Goal: Information Seeking & Learning: Learn about a topic

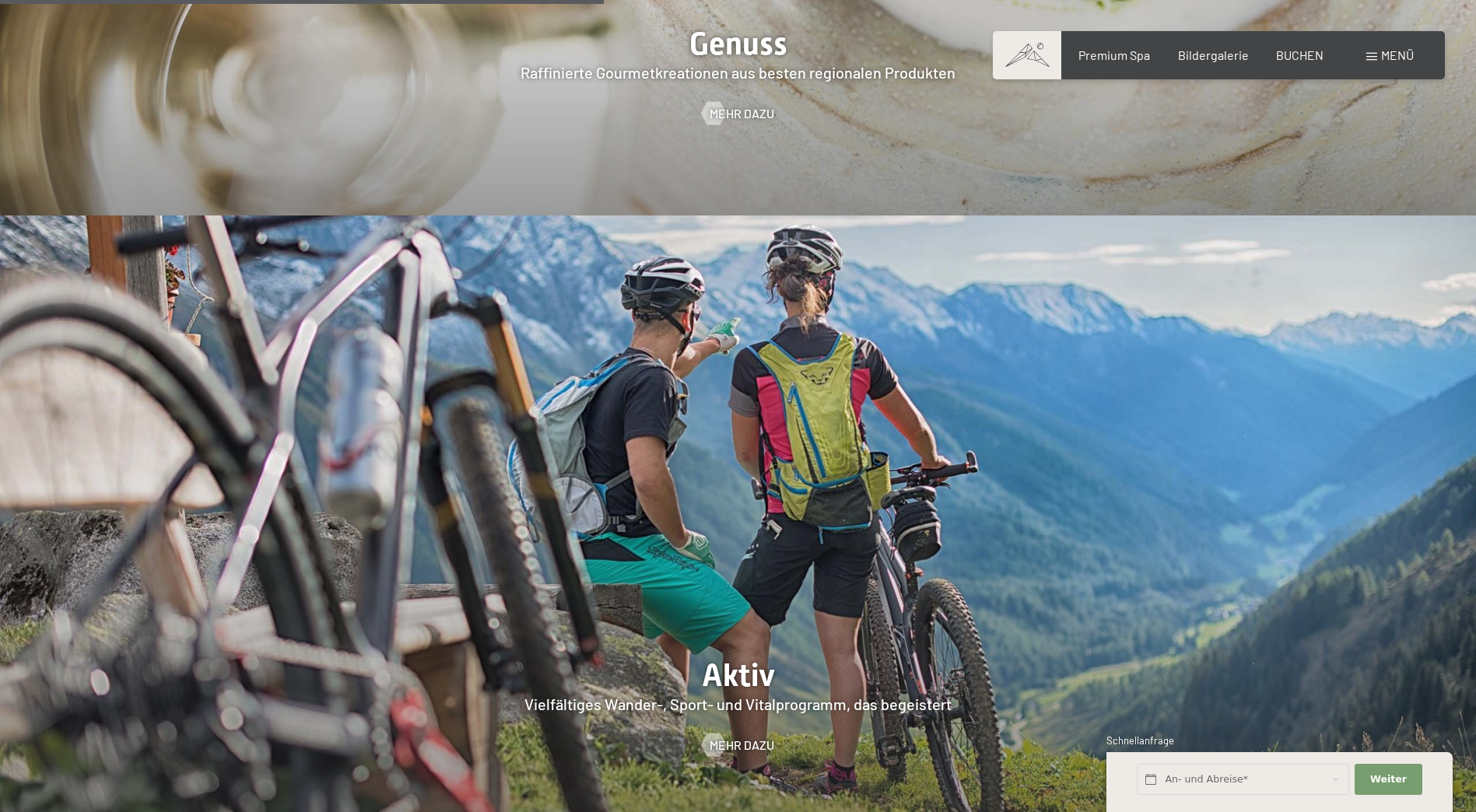
scroll to position [3578, 0]
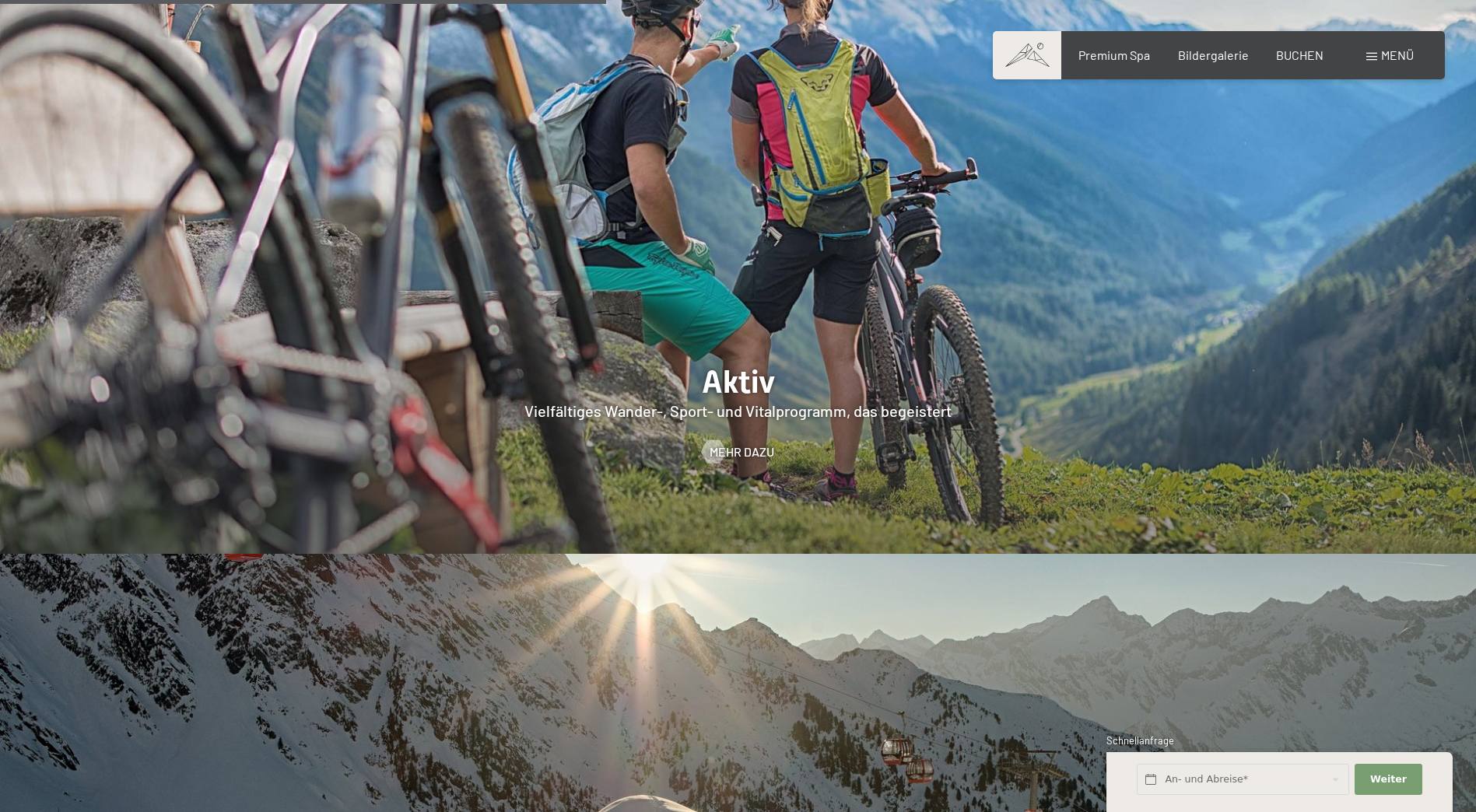
click at [1384, 53] on span "Menü" at bounding box center [1397, 54] width 33 height 14
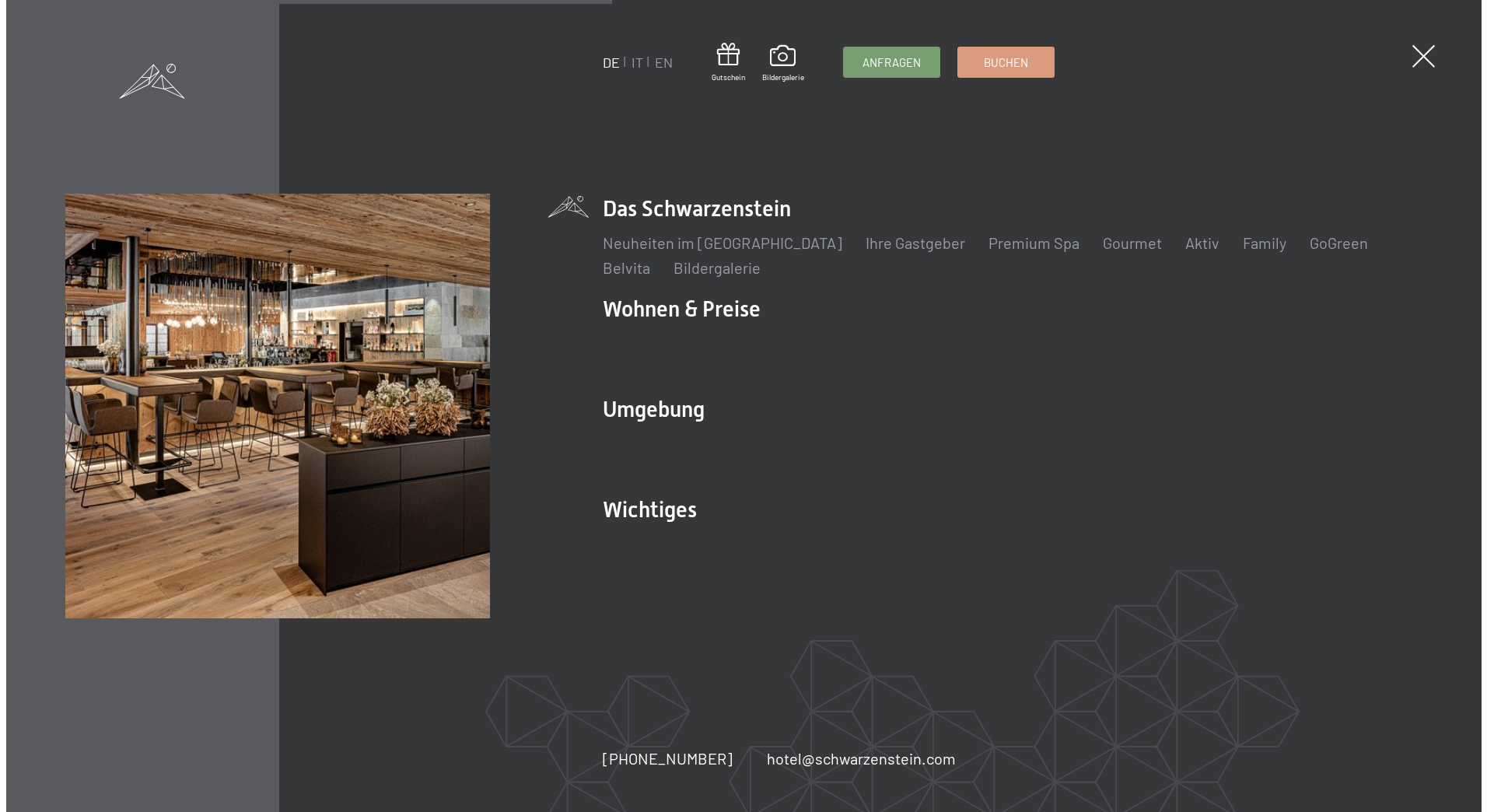
scroll to position [3592, 0]
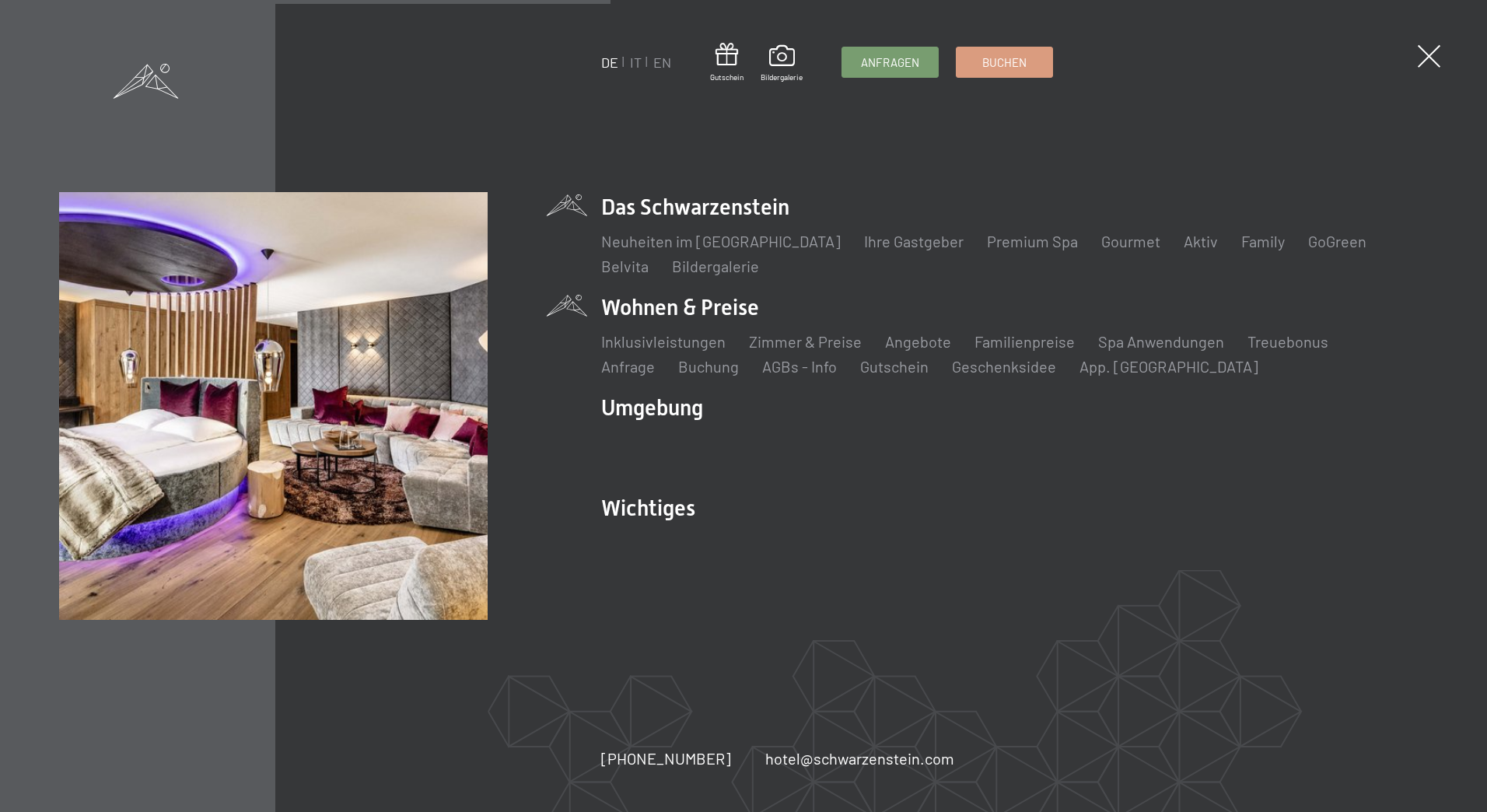
click at [691, 310] on li "Wohnen & Preise Inklusivleistungen Zimmer & Preise Liste Angebote Liste Familie…" at bounding box center [1014, 335] width 827 height 85
click at [649, 341] on link "Inklusivleistungen" at bounding box center [663, 342] width 125 height 19
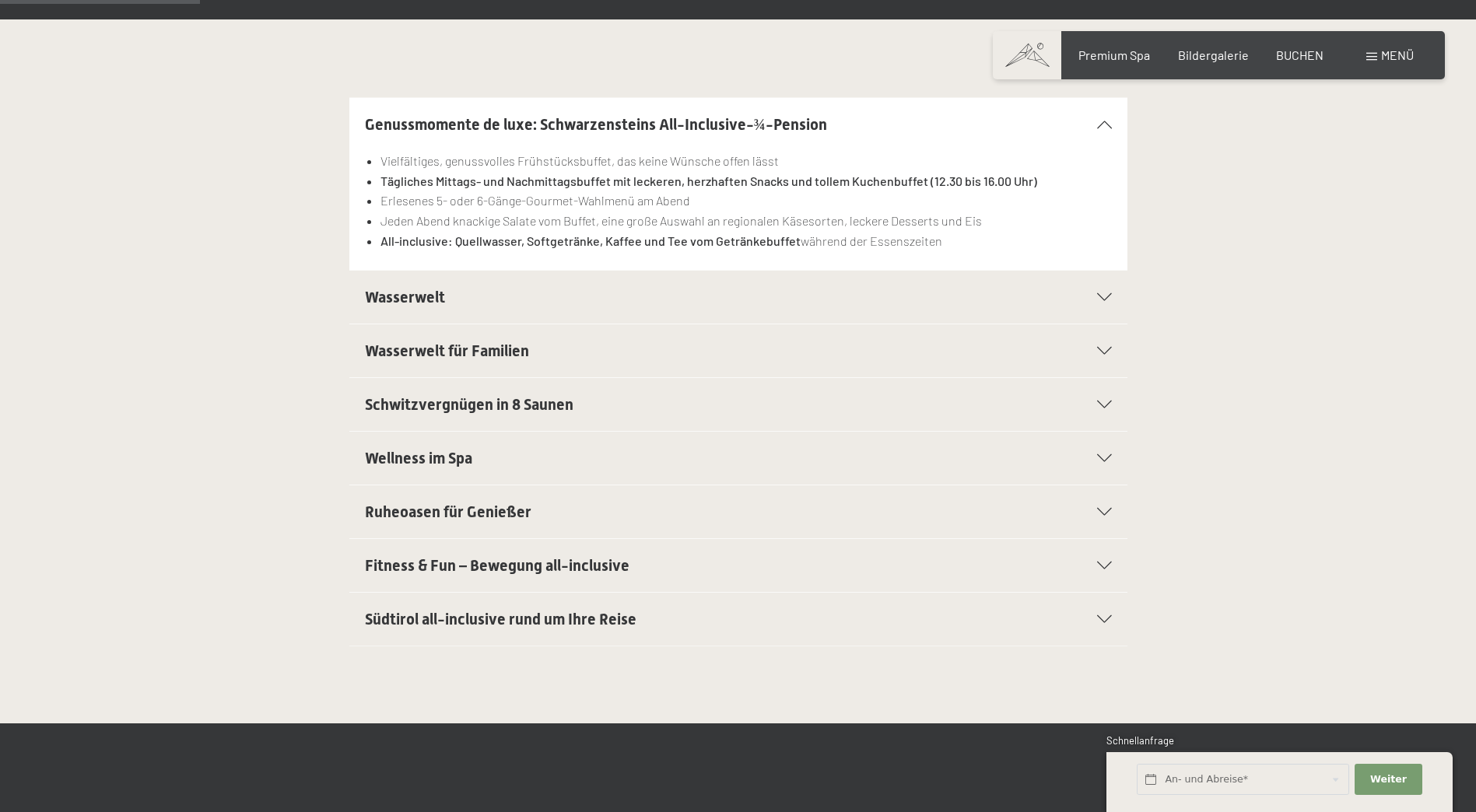
scroll to position [467, 0]
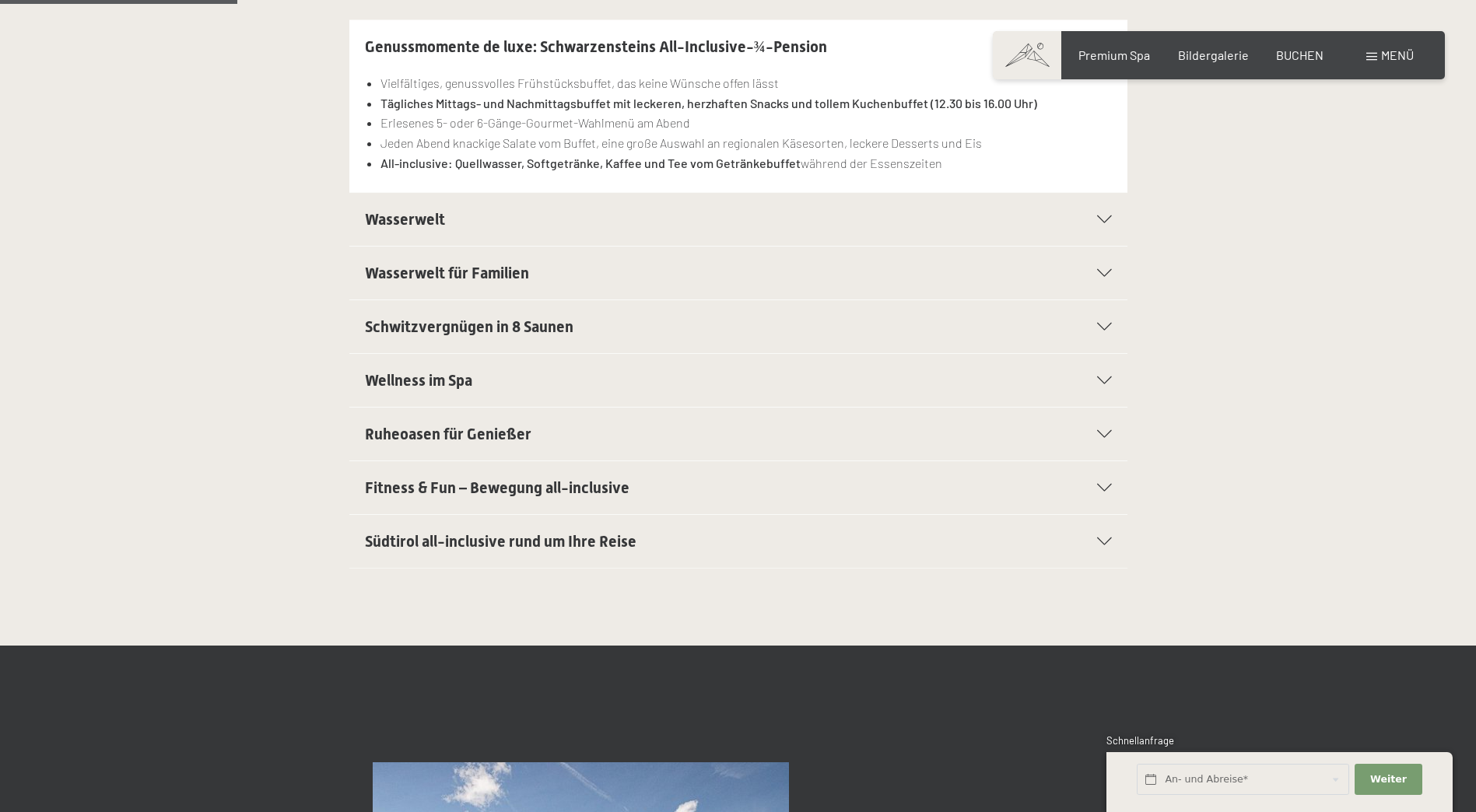
click at [379, 378] on span "Wellness im Spa" at bounding box center [418, 381] width 108 height 19
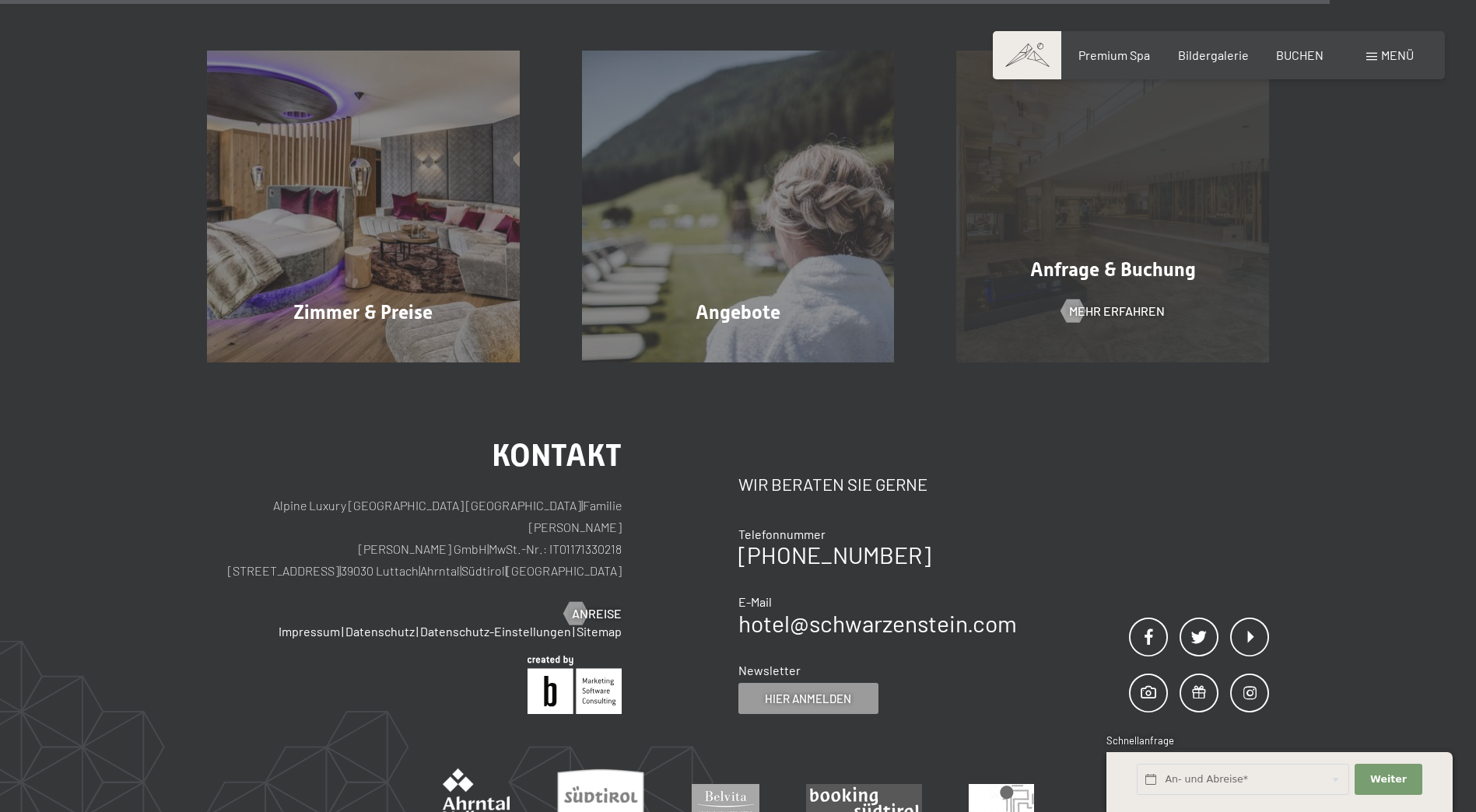
scroll to position [2722, 0]
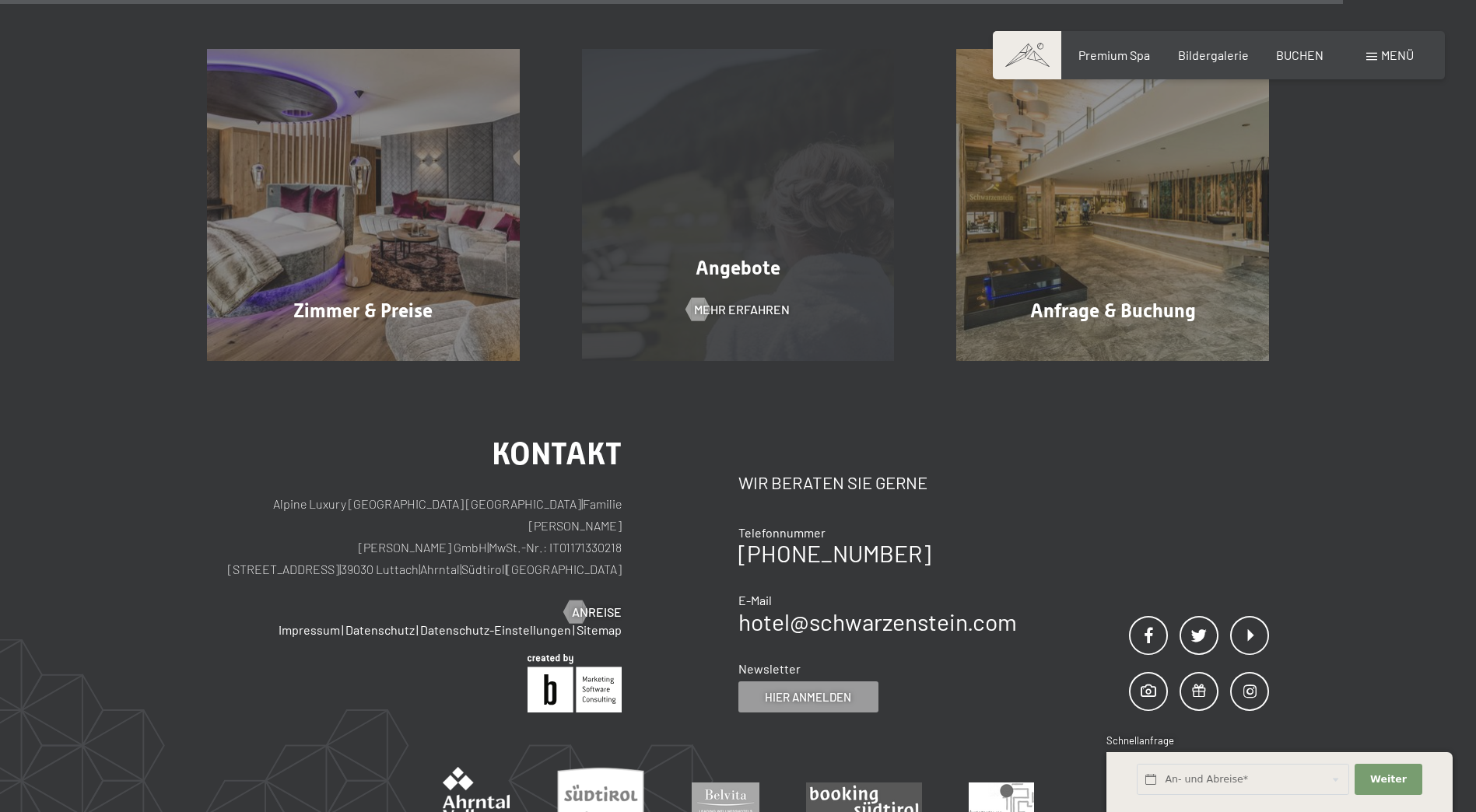
click at [837, 286] on div "Angebote Mehr erfahren" at bounding box center [738, 205] width 375 height 313
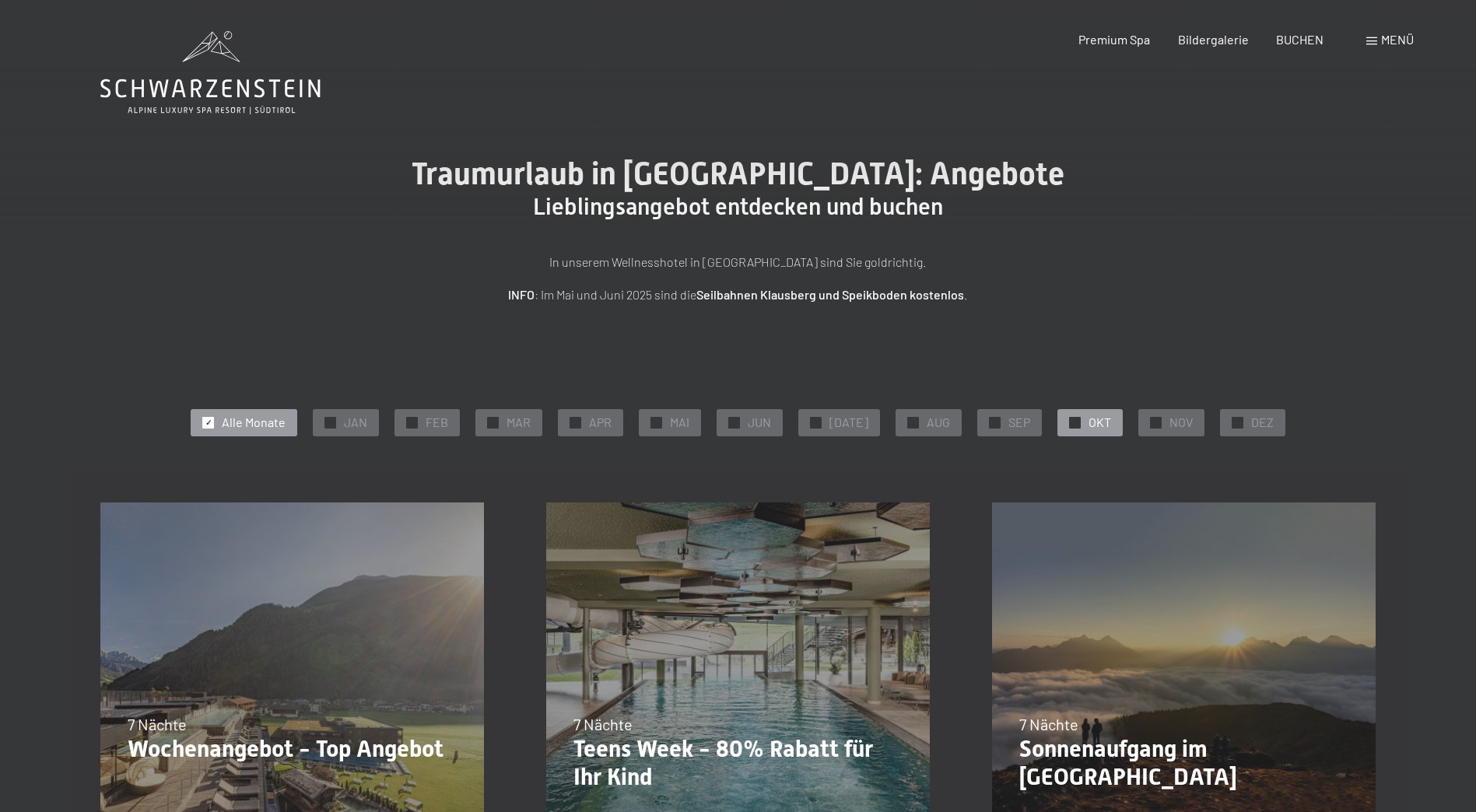
click at [1091, 421] on span "OKT" at bounding box center [1100, 422] width 23 height 17
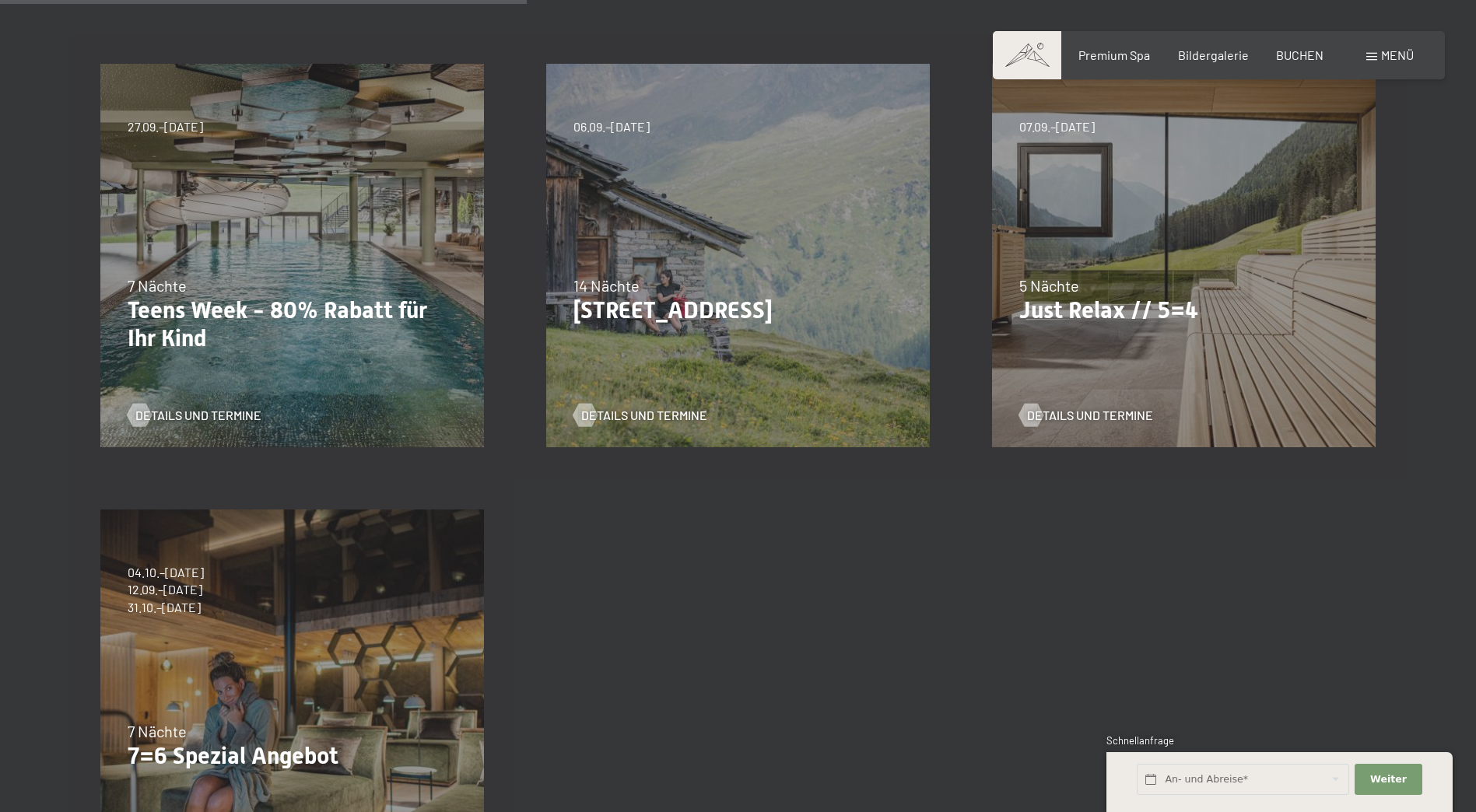
scroll to position [389, 0]
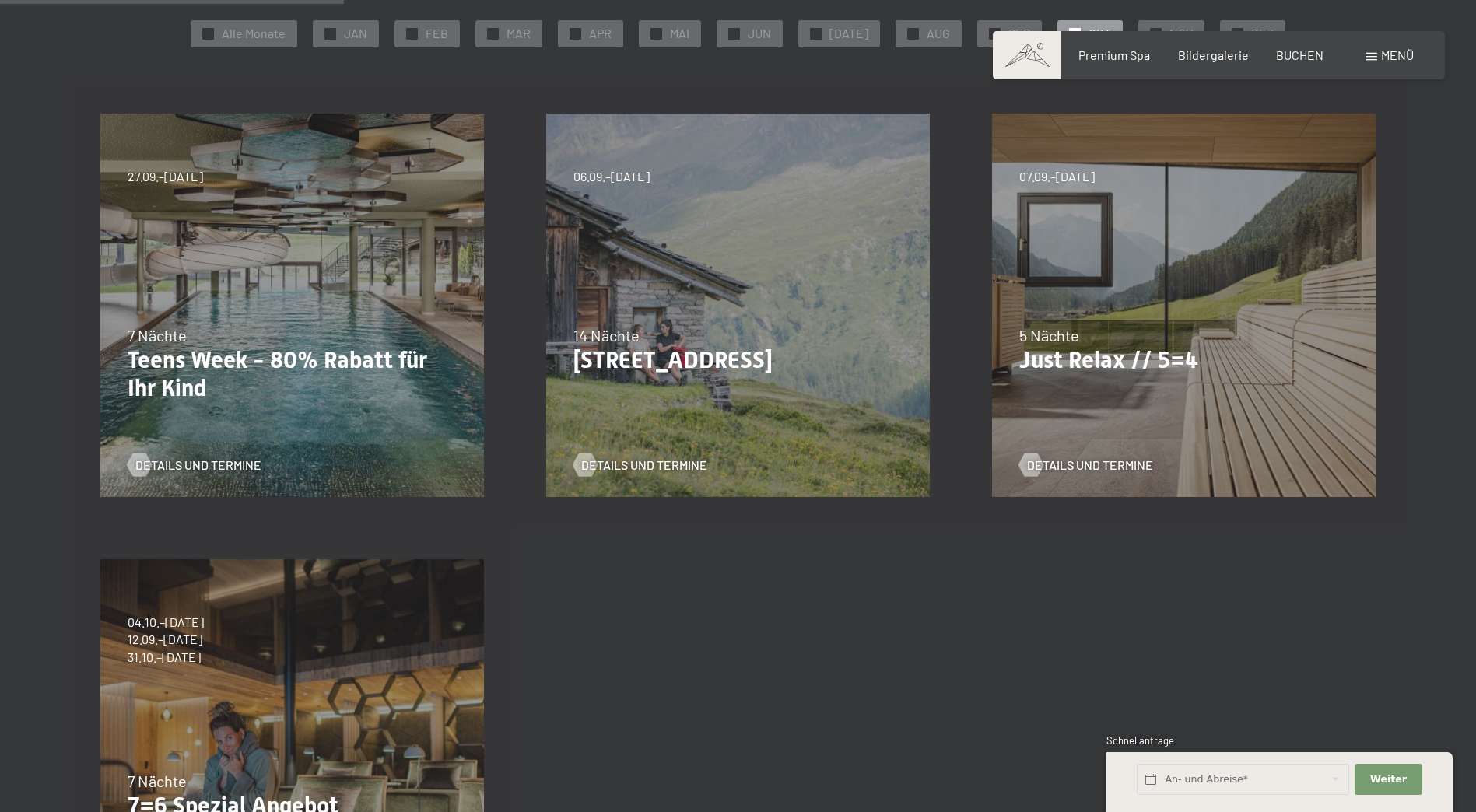
click at [1062, 394] on div "07.09.–03.10.2025 21.12.–26.12.2025 11.01.–23.01.2026 08.03.–27.03.2026 08.11.–…" at bounding box center [1184, 305] width 446 height 446
click at [1087, 459] on span "Details und Termine" at bounding box center [1106, 465] width 126 height 17
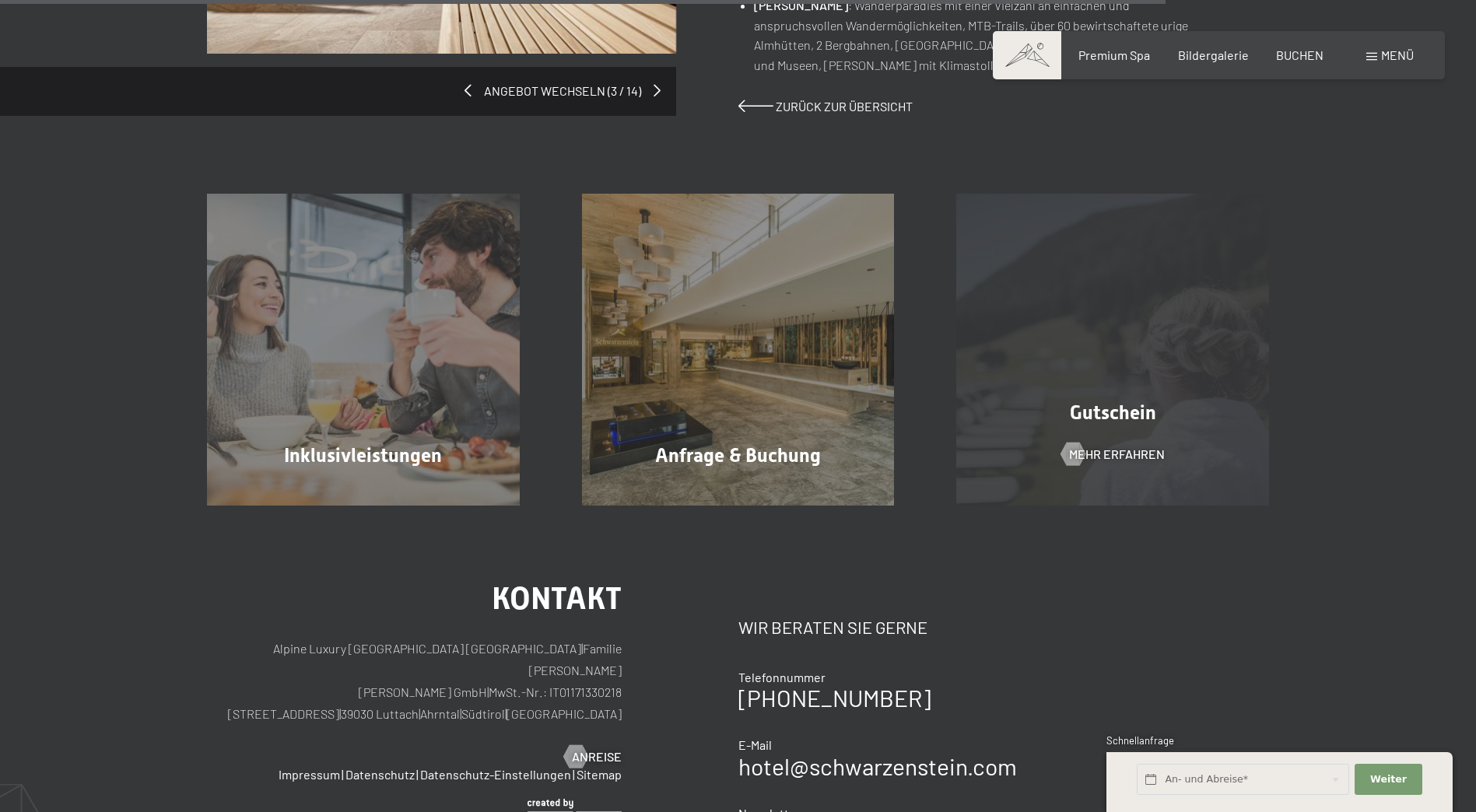
scroll to position [1477, 0]
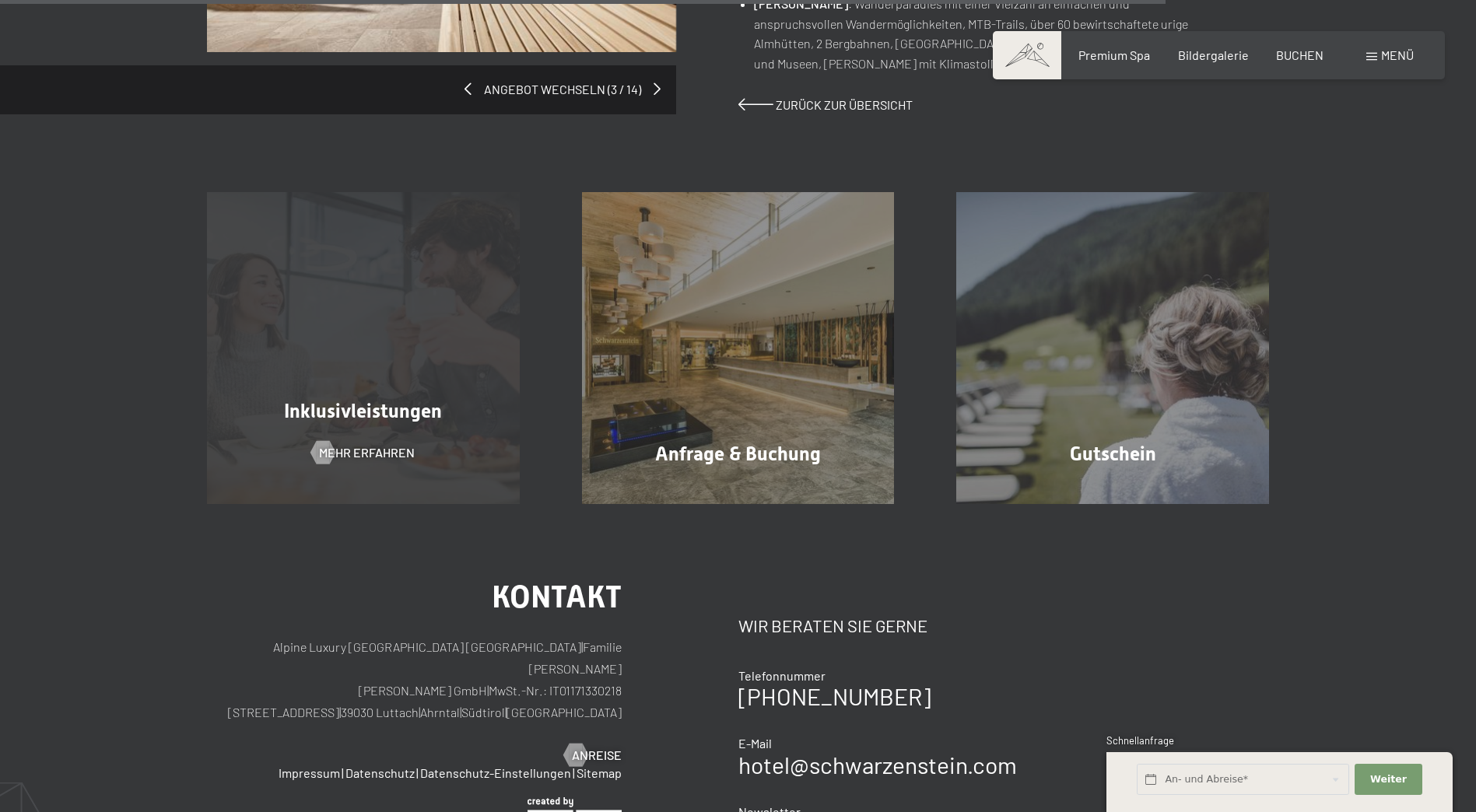
click at [358, 400] on span "Inklusivleistungen" at bounding box center [363, 411] width 158 height 23
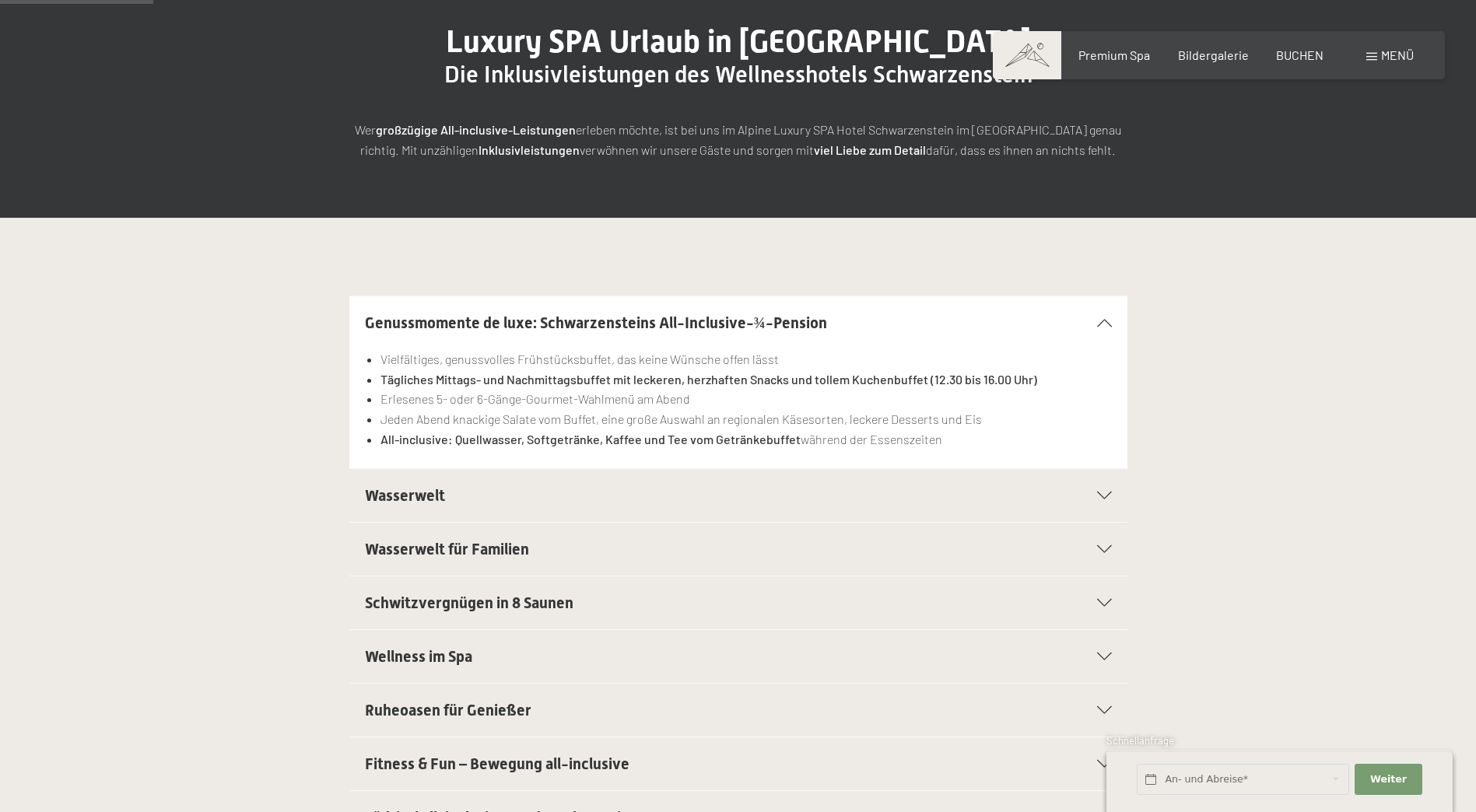
scroll to position [311, 0]
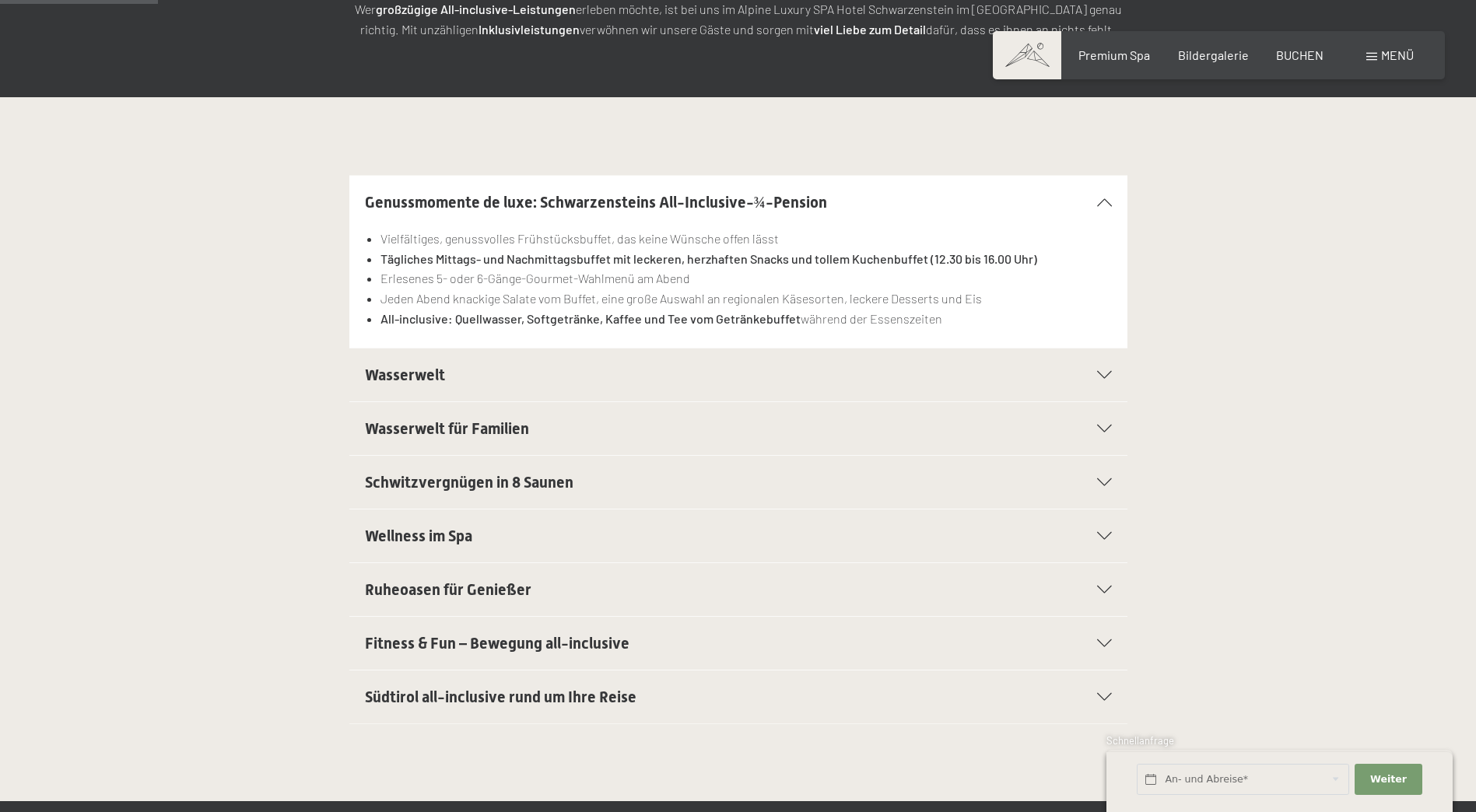
click at [408, 389] on div "Wasserwelt" at bounding box center [738, 375] width 747 height 53
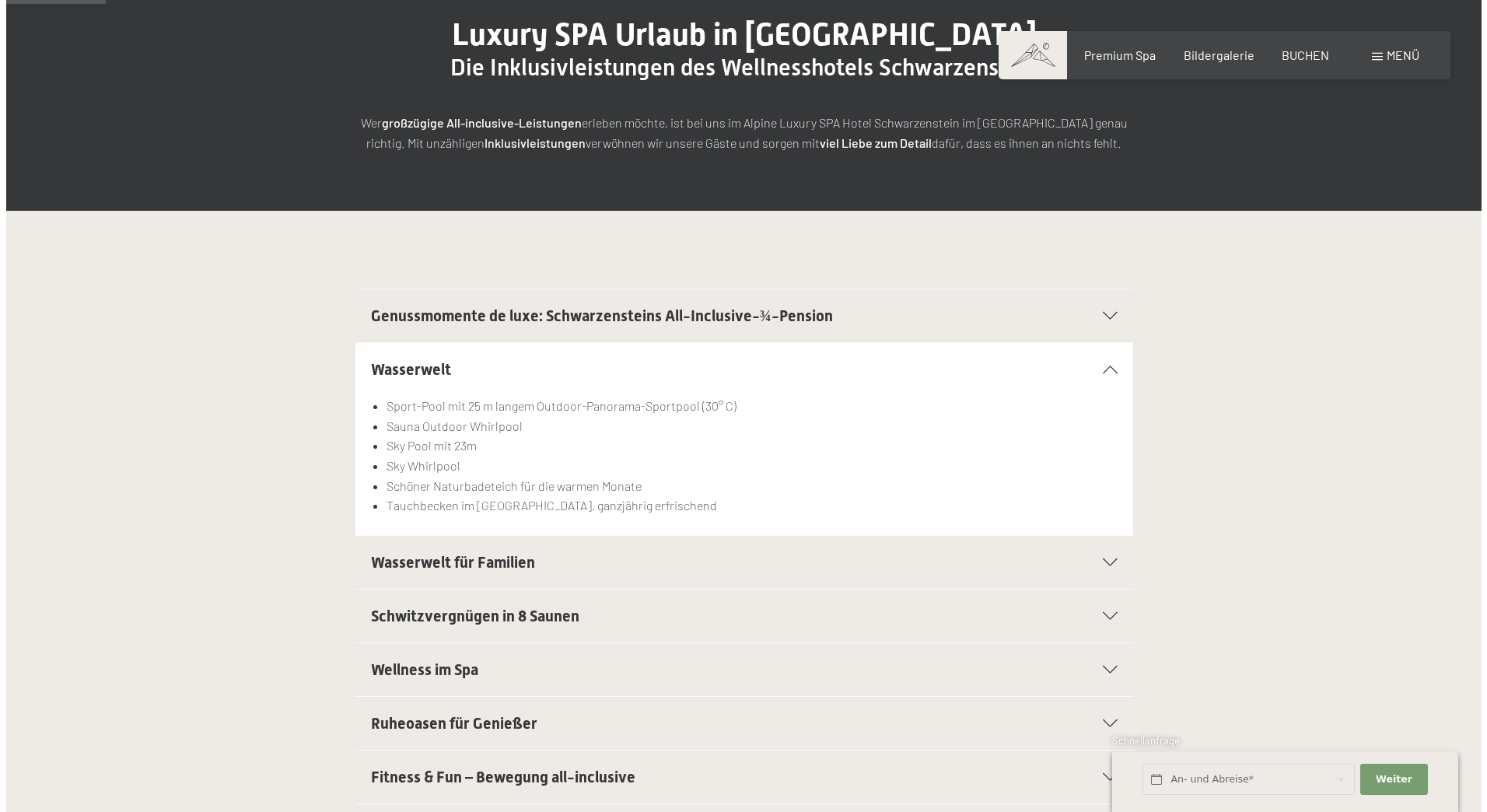
scroll to position [0, 0]
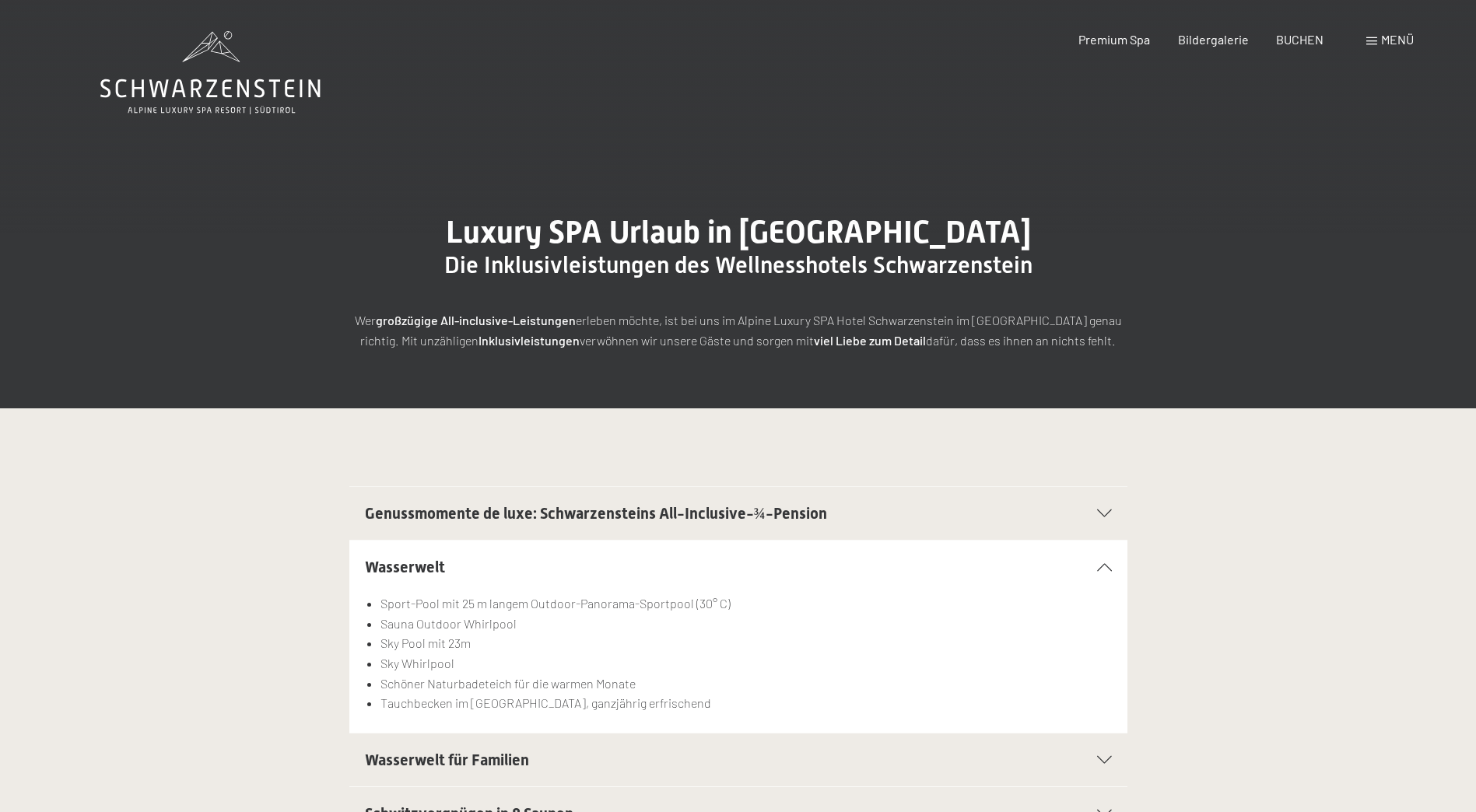
click at [1399, 42] on span "Menü" at bounding box center [1397, 39] width 33 height 14
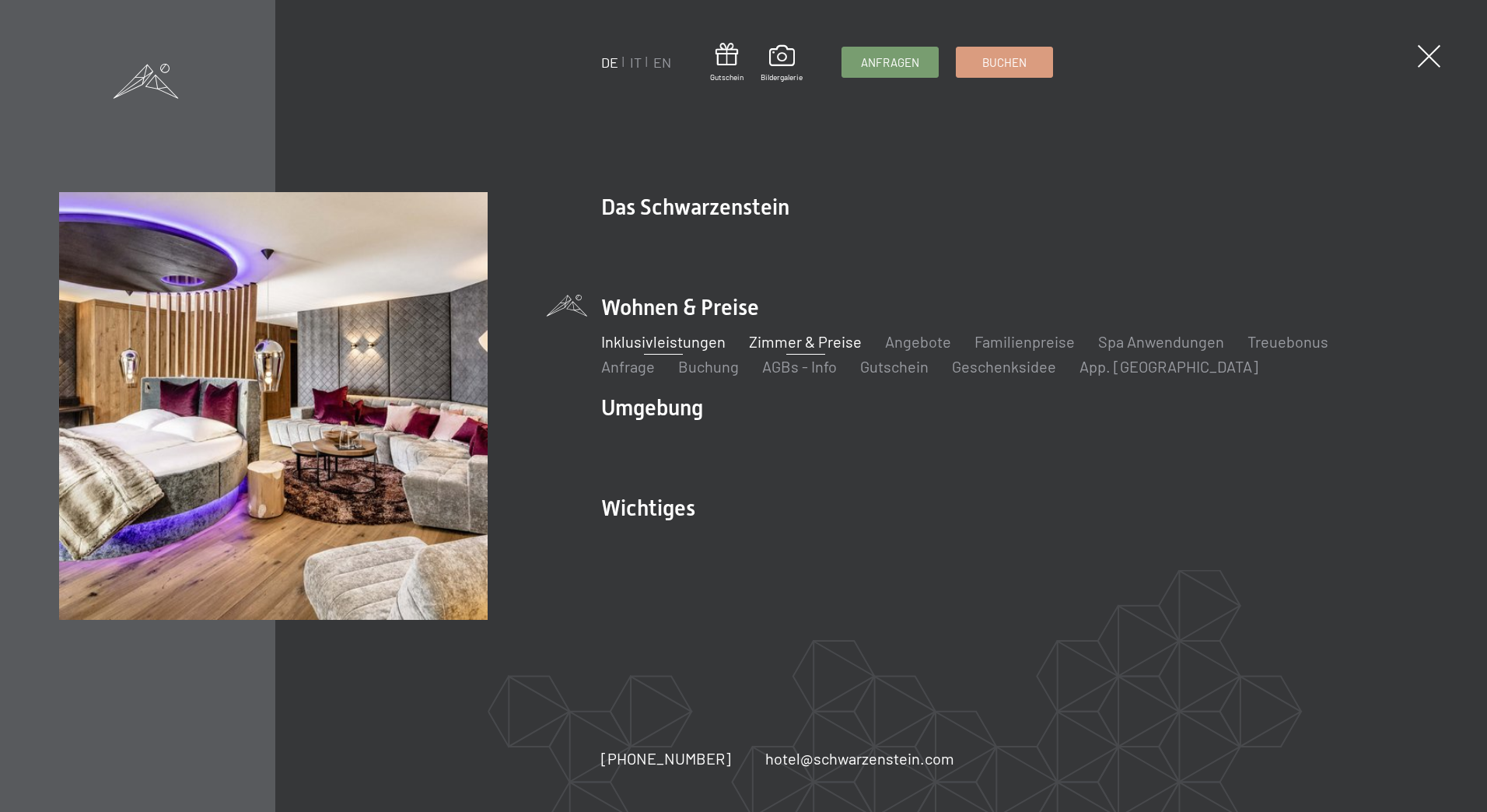
click at [784, 344] on link "Zimmer & Preise" at bounding box center [805, 342] width 113 height 19
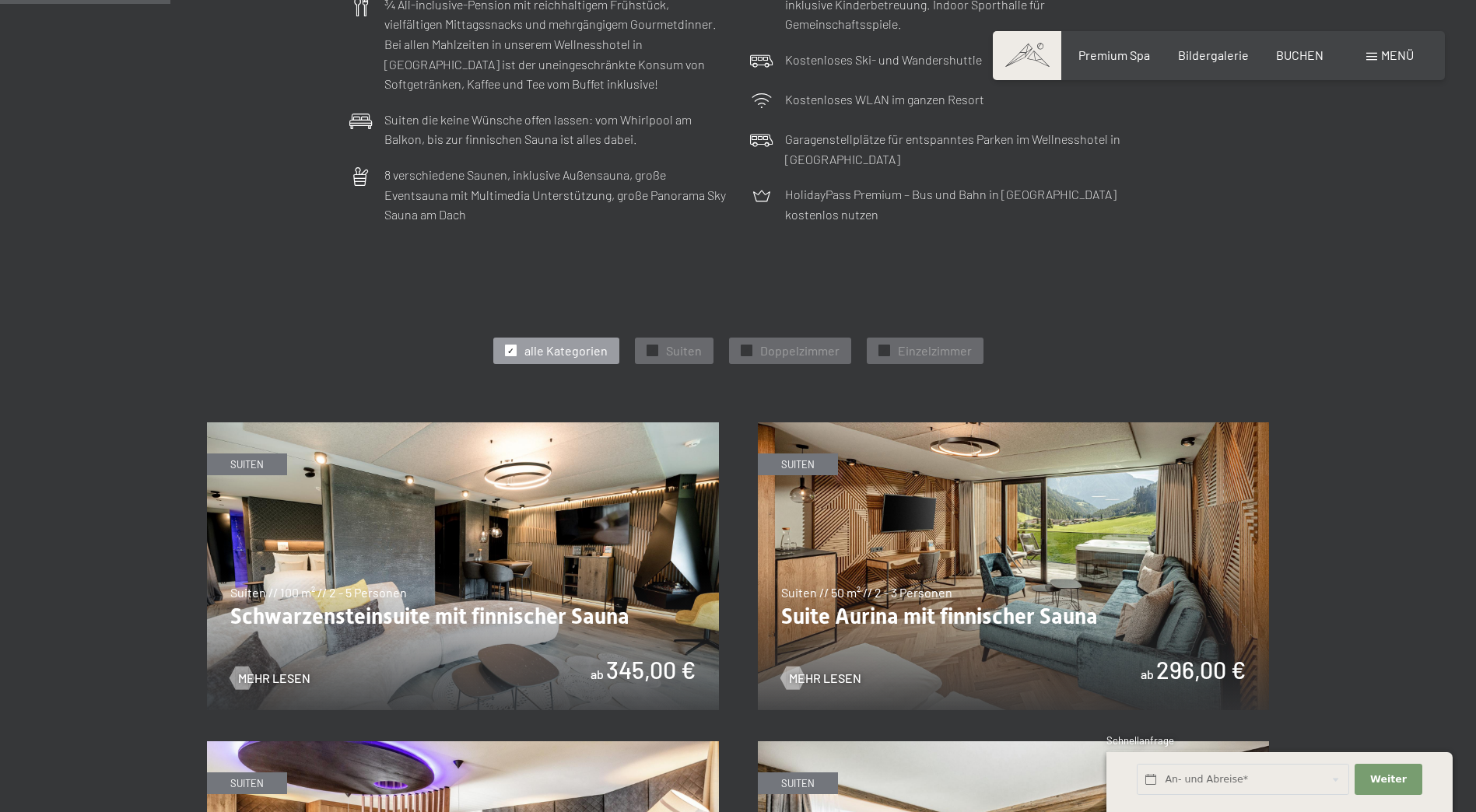
scroll to position [700, 0]
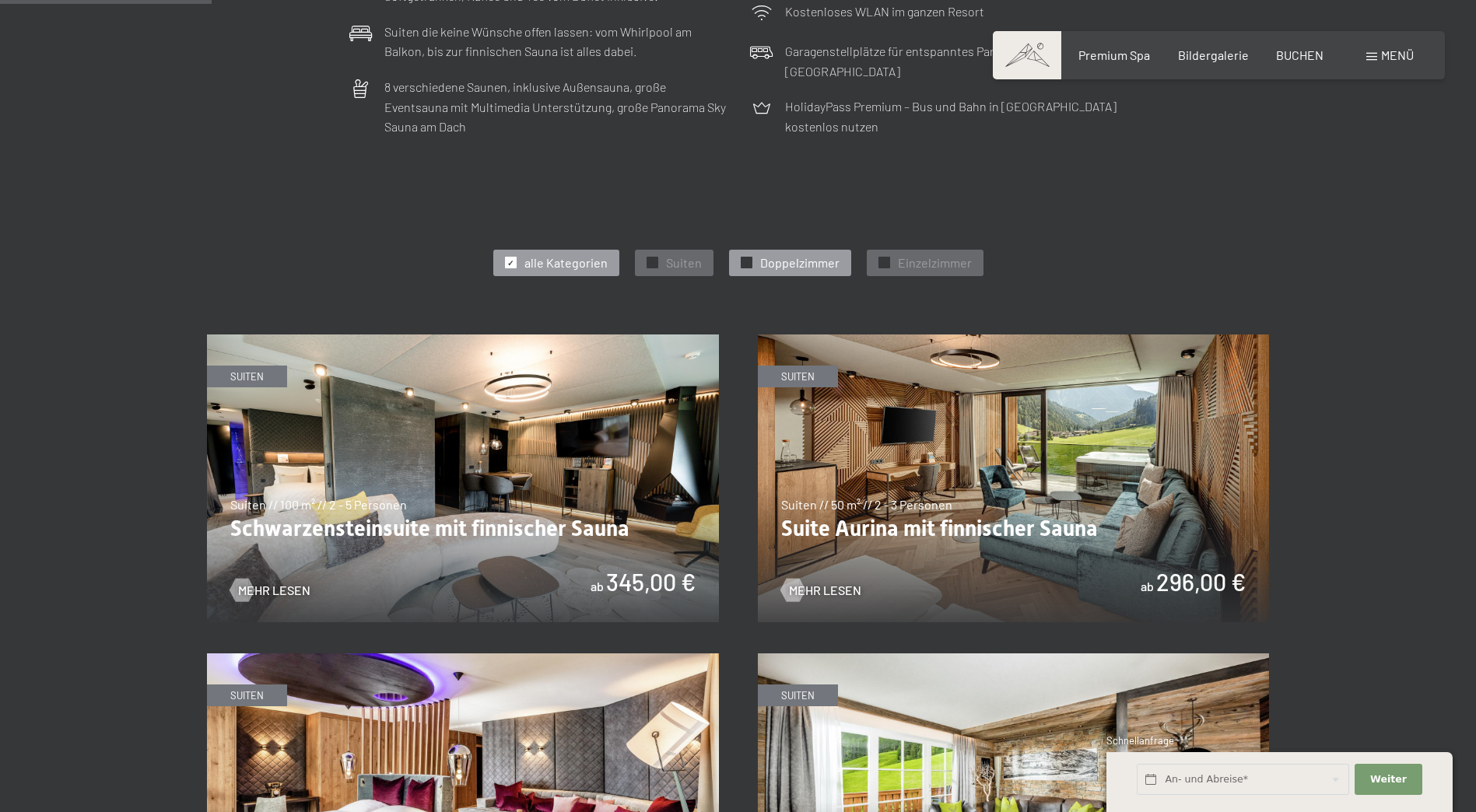
click at [807, 264] on span "Doppelzimmer" at bounding box center [800, 263] width 80 height 17
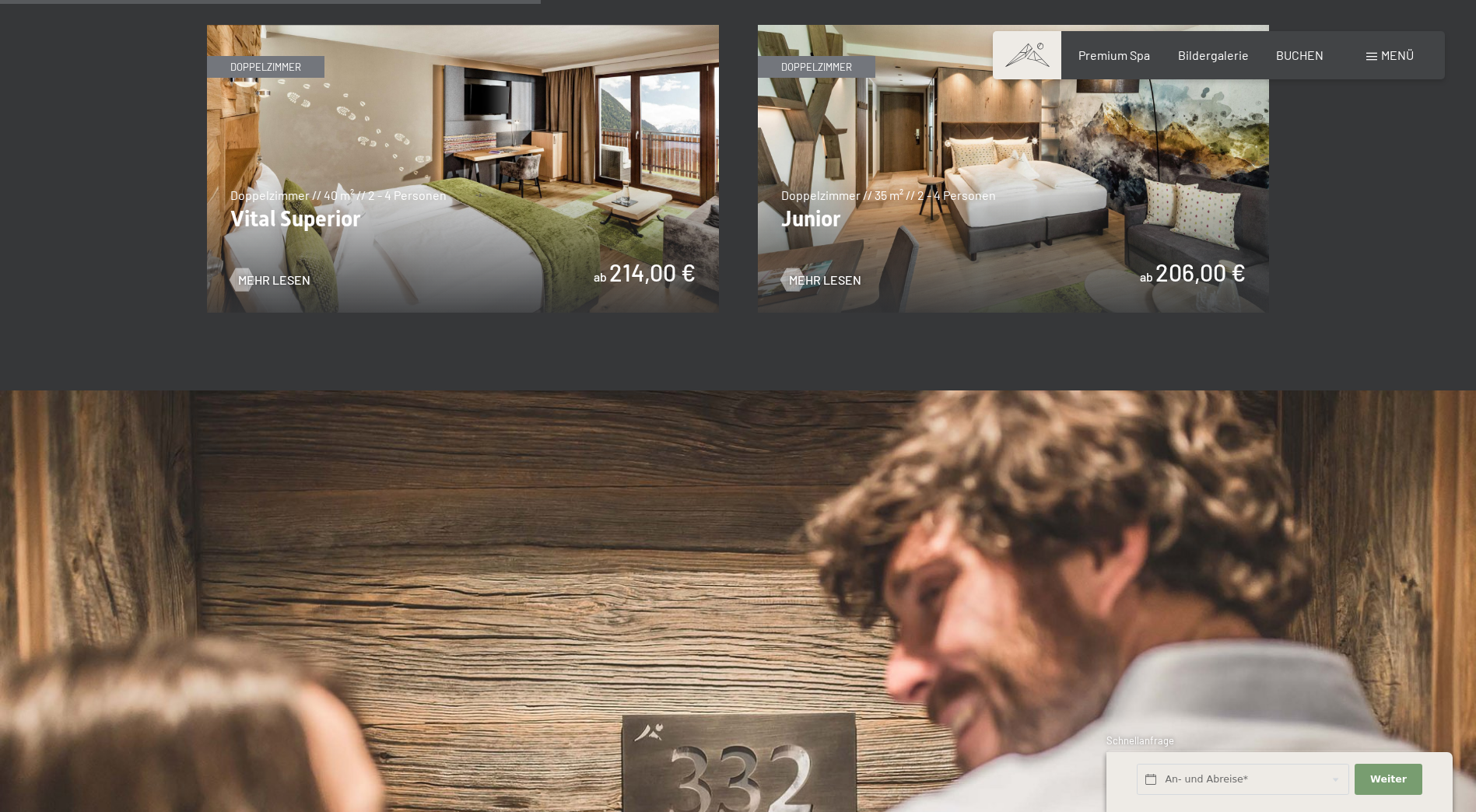
scroll to position [1400, 0]
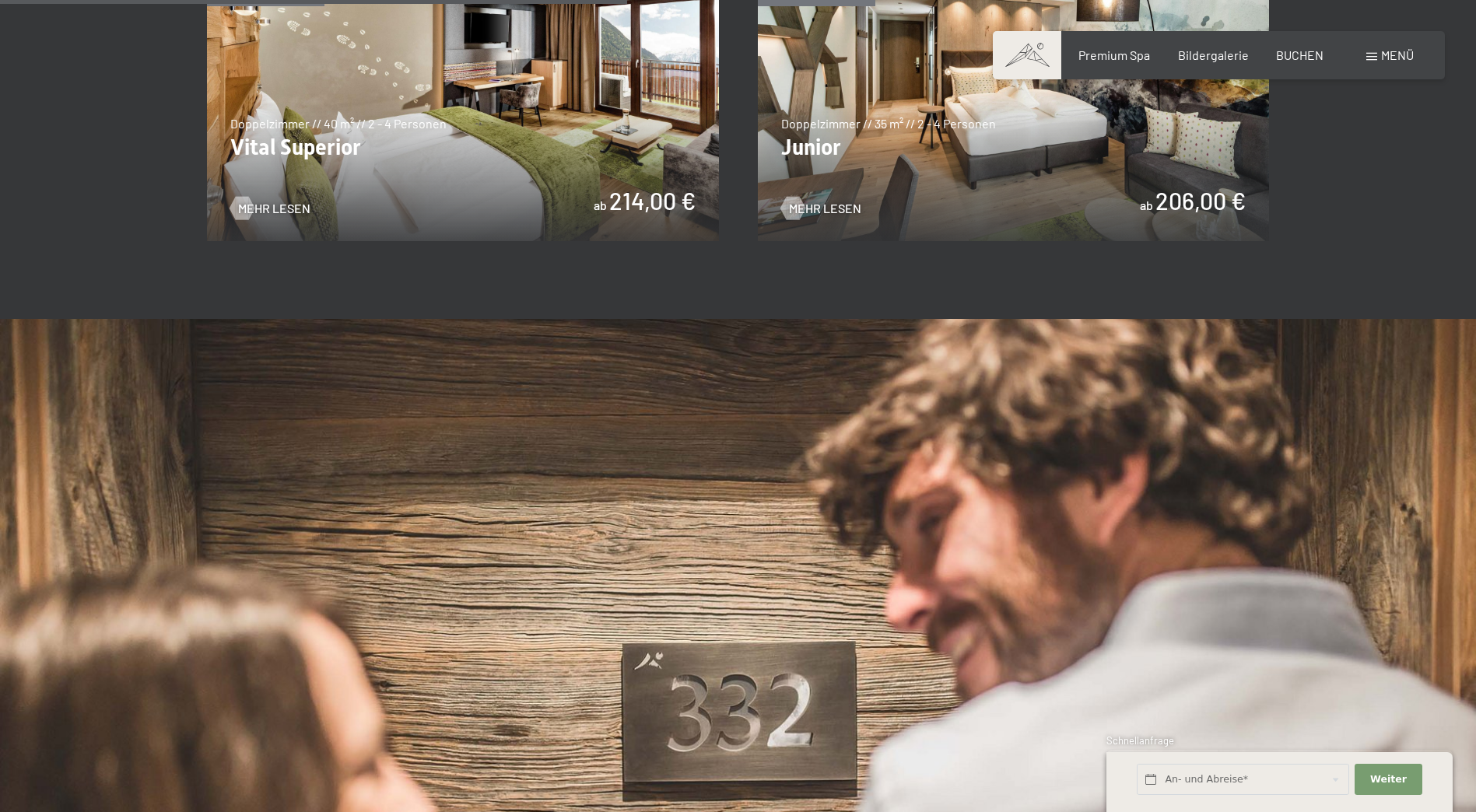
click at [1045, 183] on img at bounding box center [1014, 97] width 512 height 288
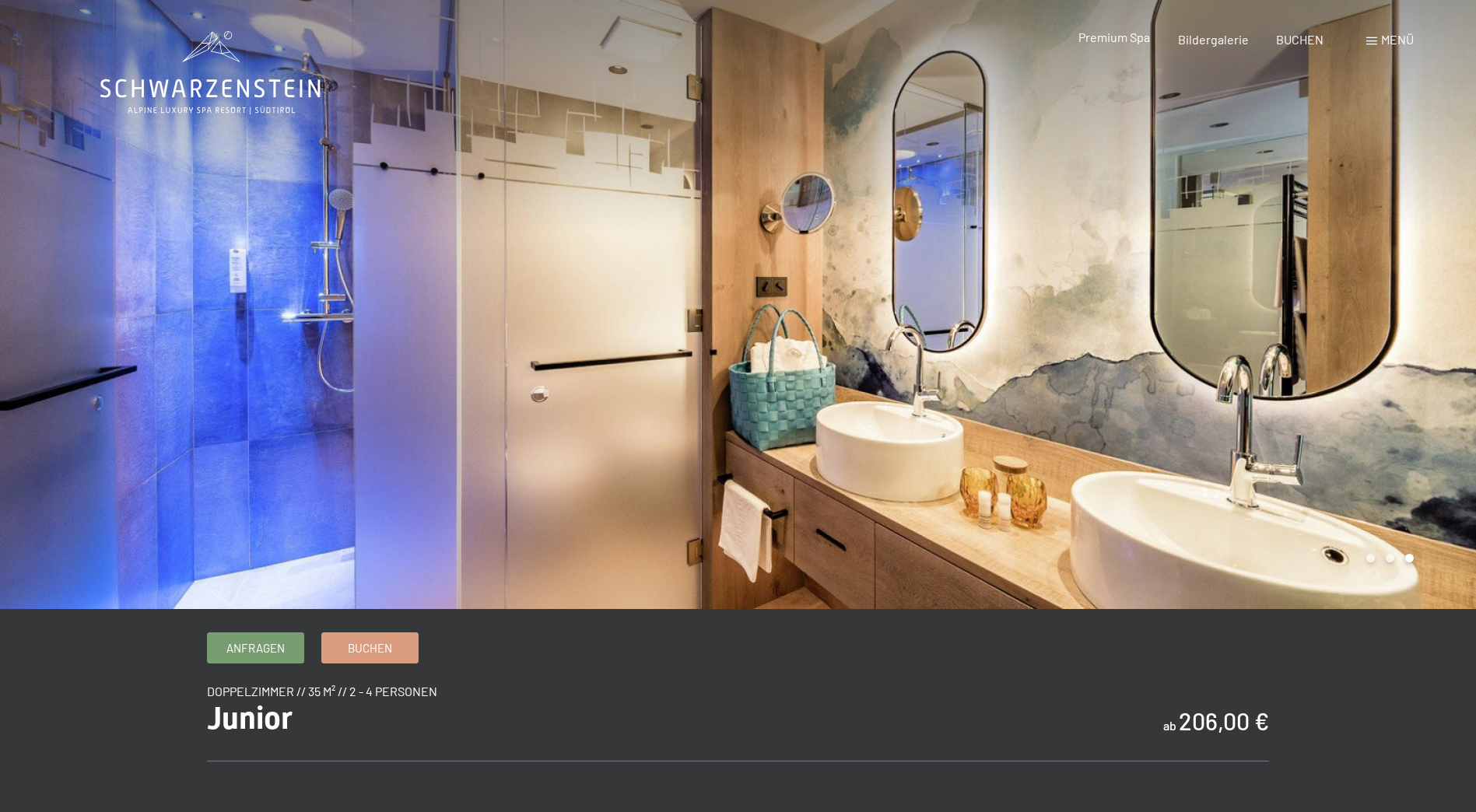
click at [1119, 39] on span "Premium Spa" at bounding box center [1114, 36] width 71 height 14
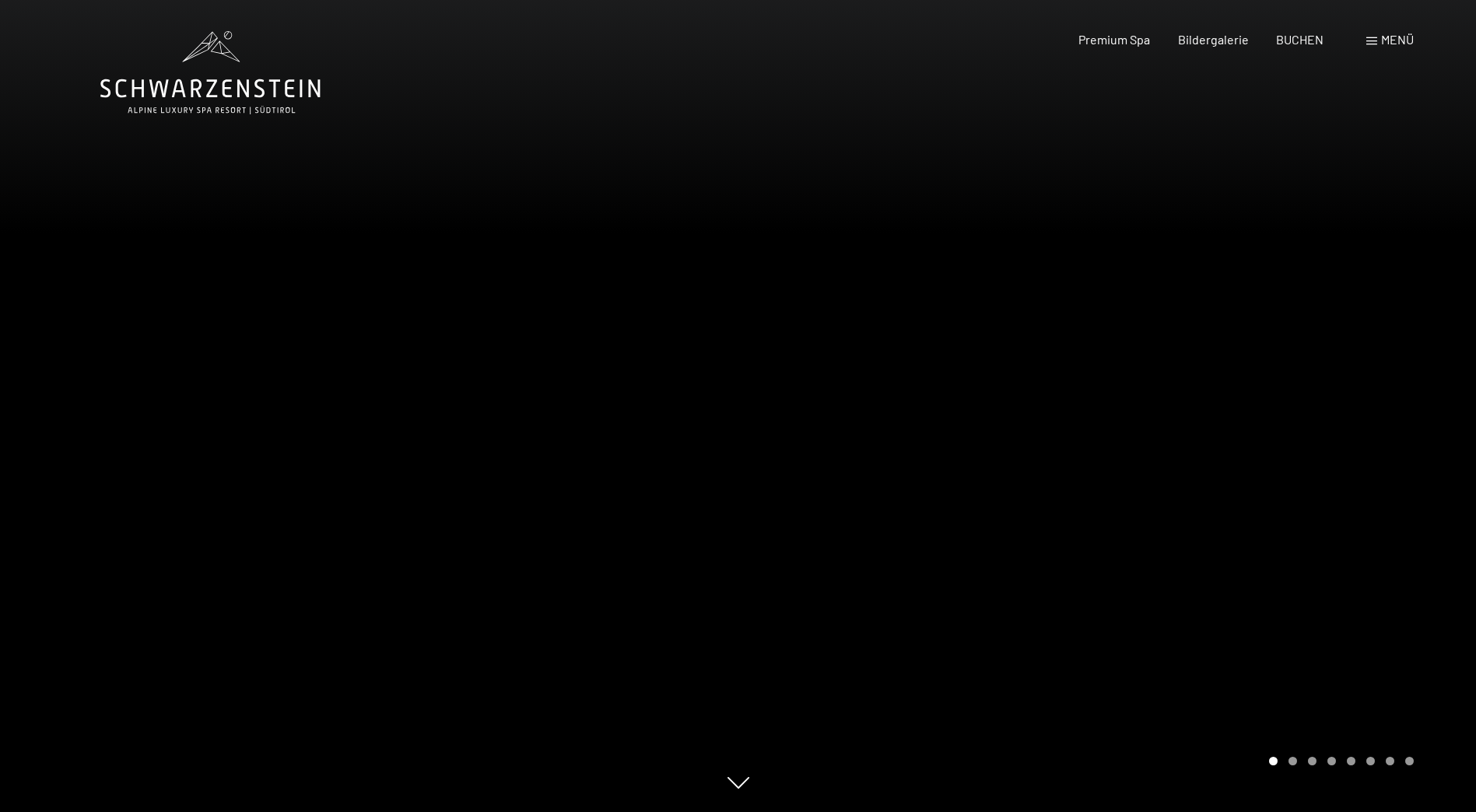
click at [1400, 42] on span "Menü" at bounding box center [1397, 39] width 33 height 14
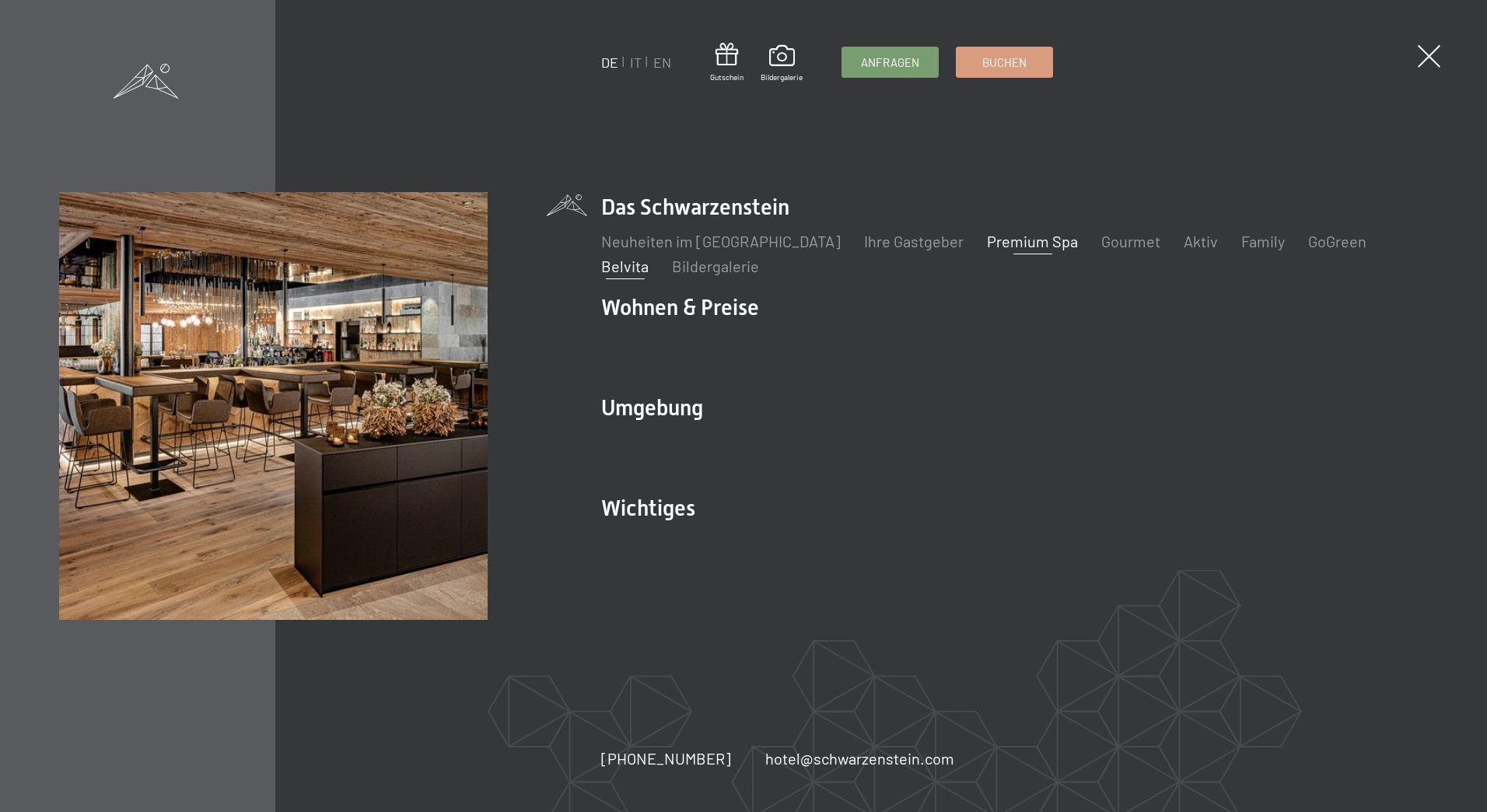
click at [649, 257] on link "Belvita" at bounding box center [625, 266] width 47 height 19
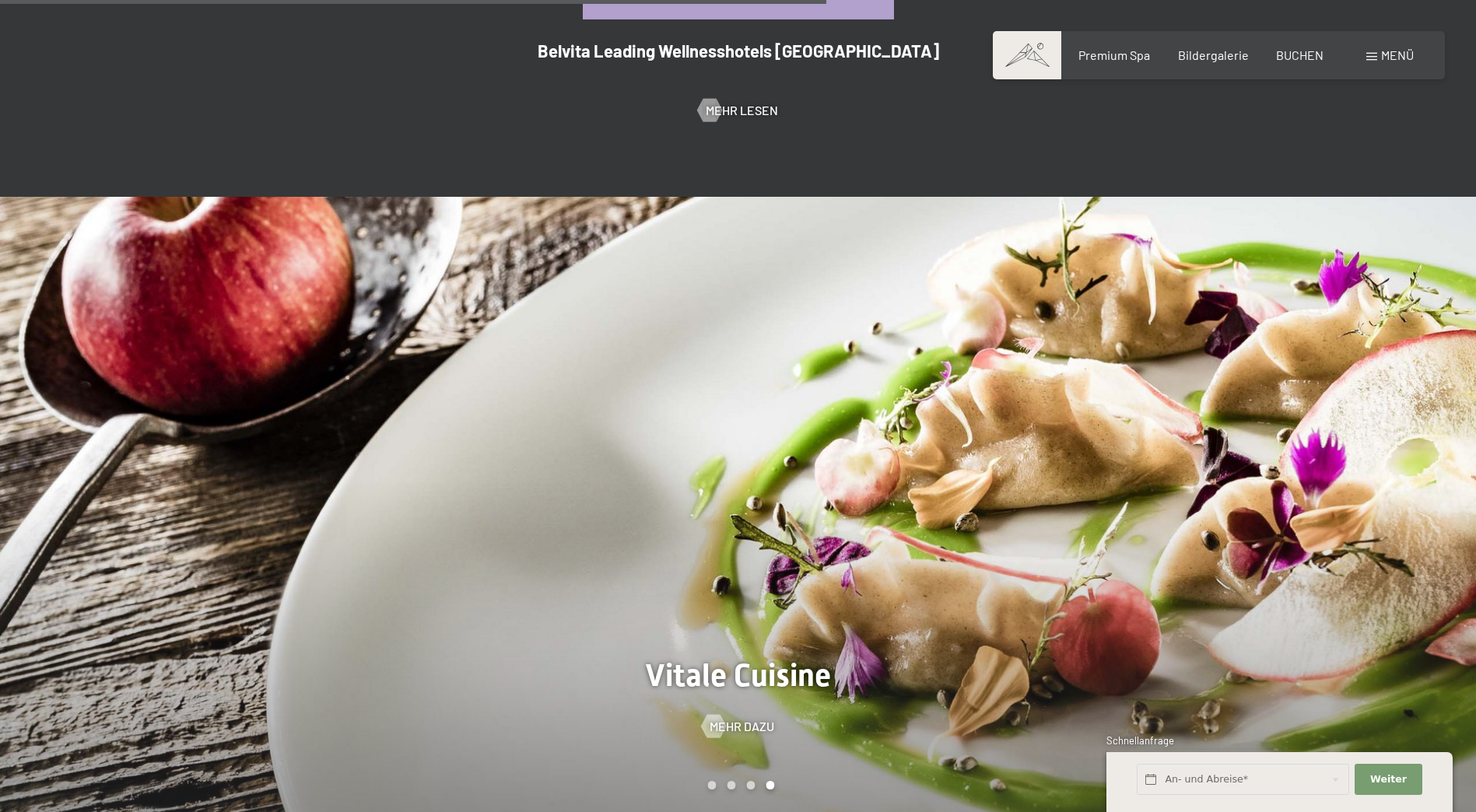
scroll to position [1313, 0]
